Goal: Task Accomplishment & Management: Use online tool/utility

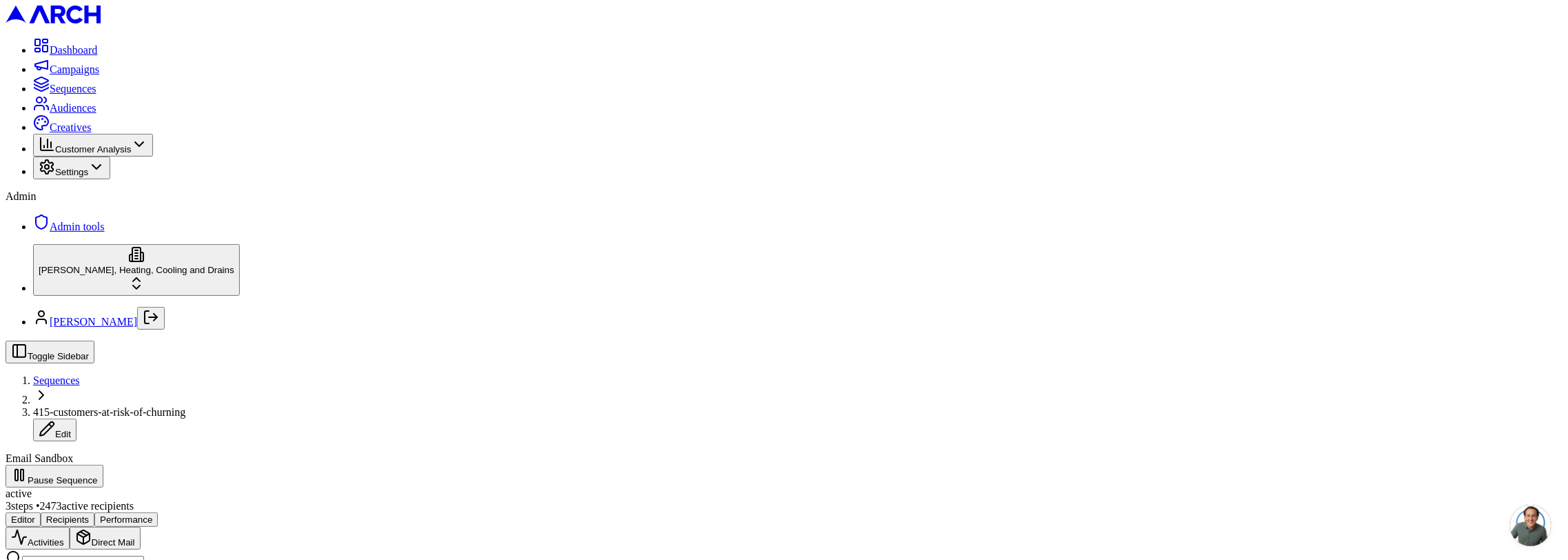
scroll to position [284, 0]
